Goal: Communication & Community: Participate in discussion

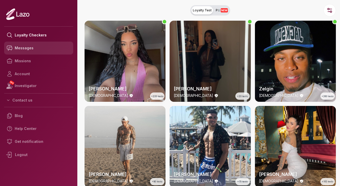
click at [49, 47] on link "Messages" at bounding box center [38, 48] width 69 height 13
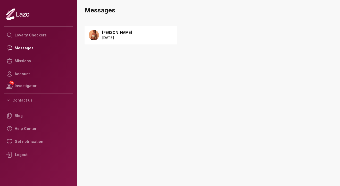
click at [117, 36] on p "[DATE]" at bounding box center [117, 37] width 30 height 5
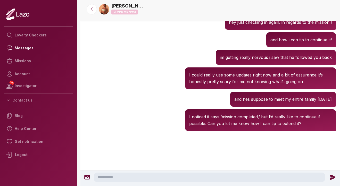
scroll to position [620, 0]
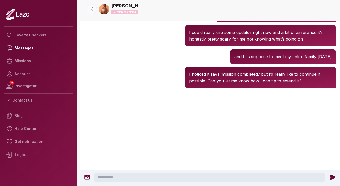
click at [89, 11] on button at bounding box center [92, 9] width 10 height 10
